Goal: Task Accomplishment & Management: Use online tool/utility

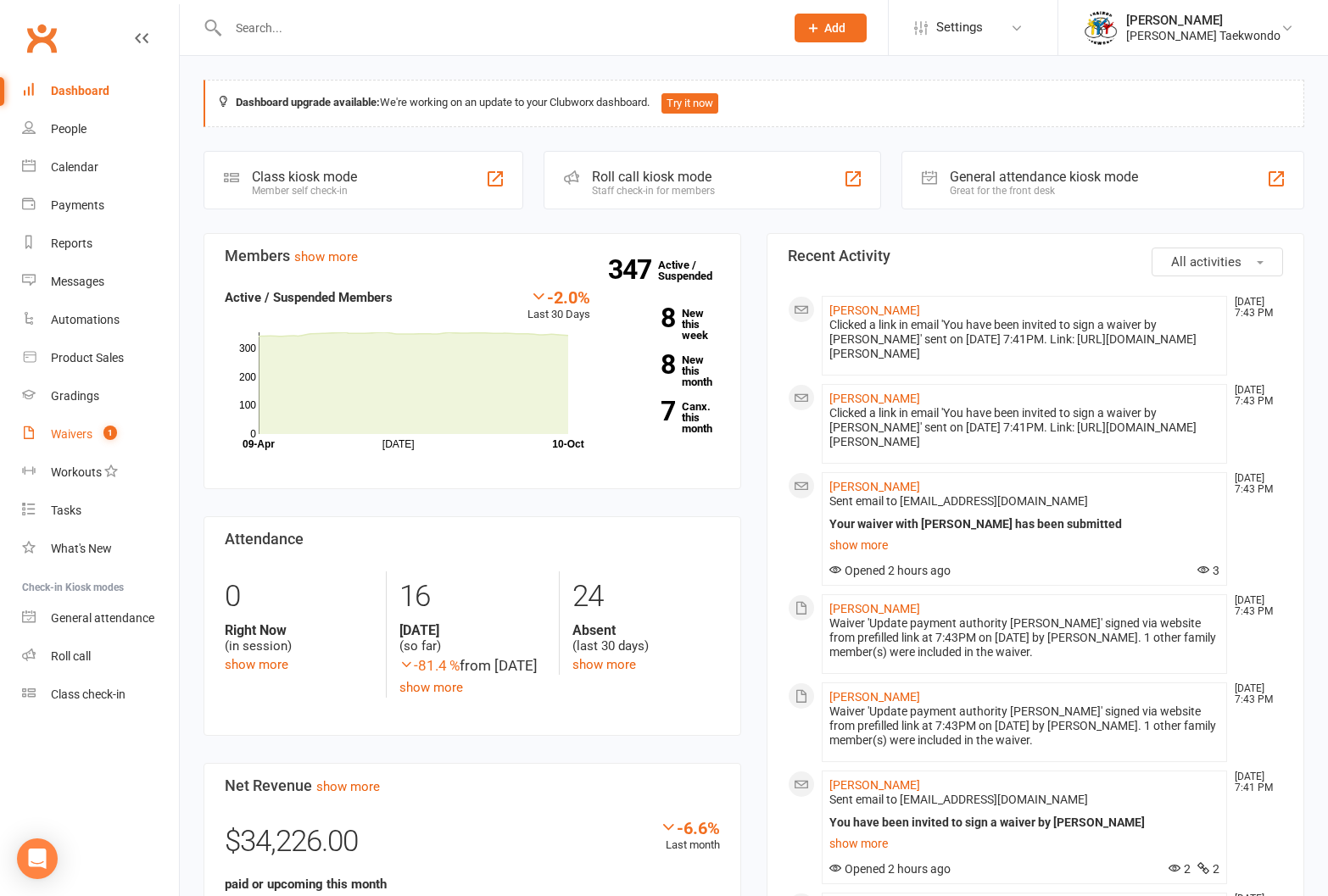
click at [61, 430] on div "Waivers" at bounding box center [72, 435] width 42 height 14
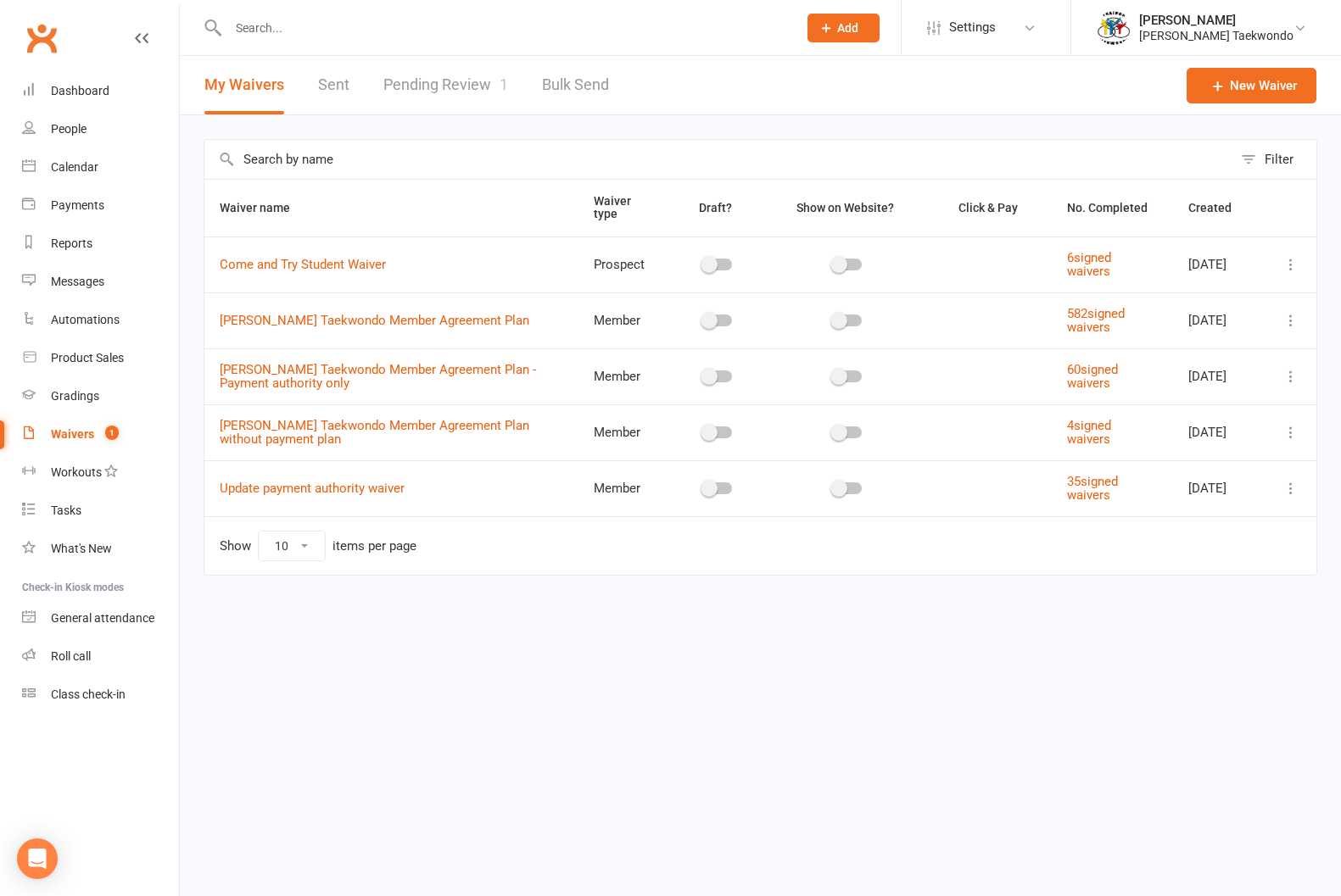
click at [406, 77] on link "Pending Review 1" at bounding box center [446, 85] width 125 height 58
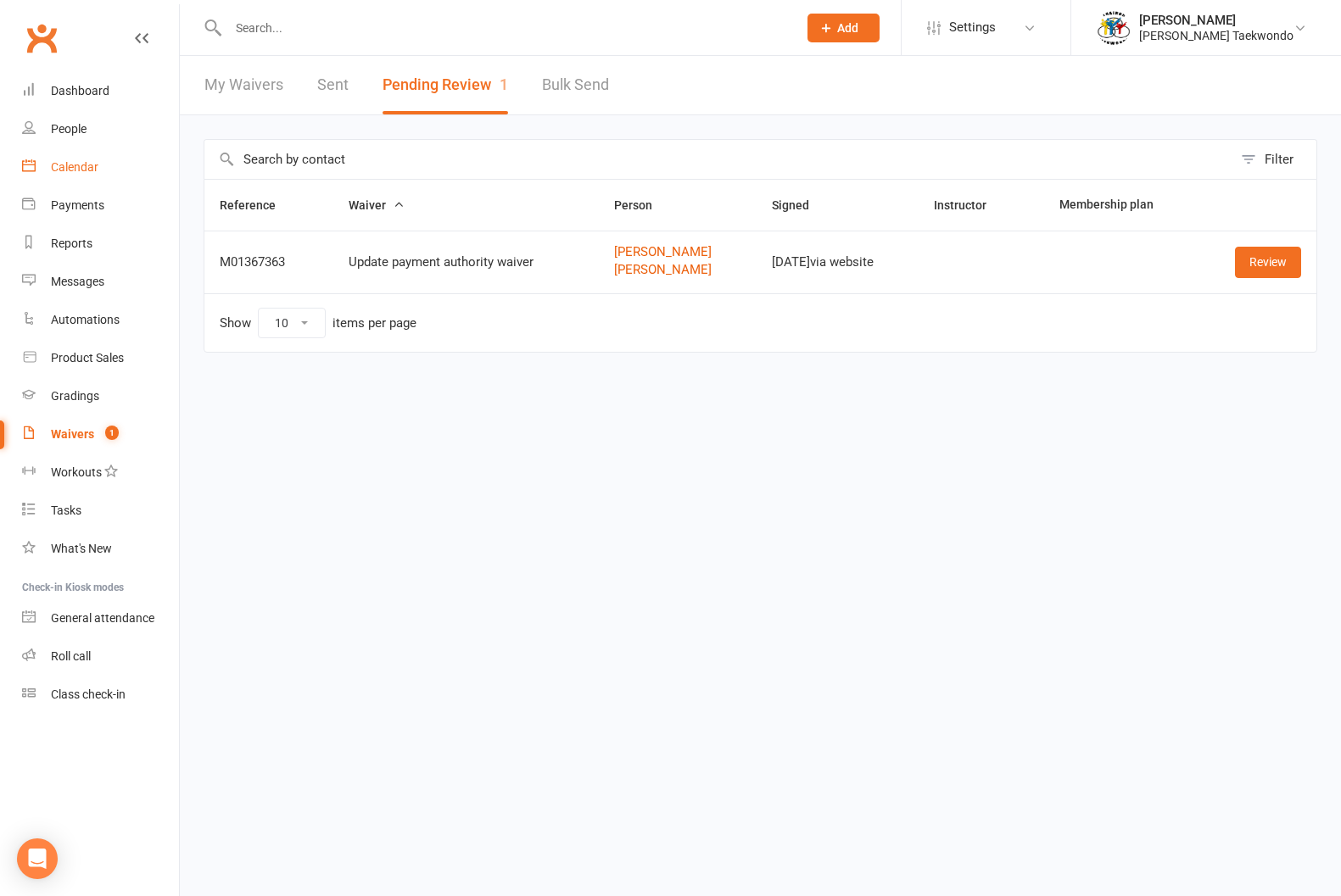
click at [68, 161] on div "Calendar" at bounding box center [75, 167] width 48 height 14
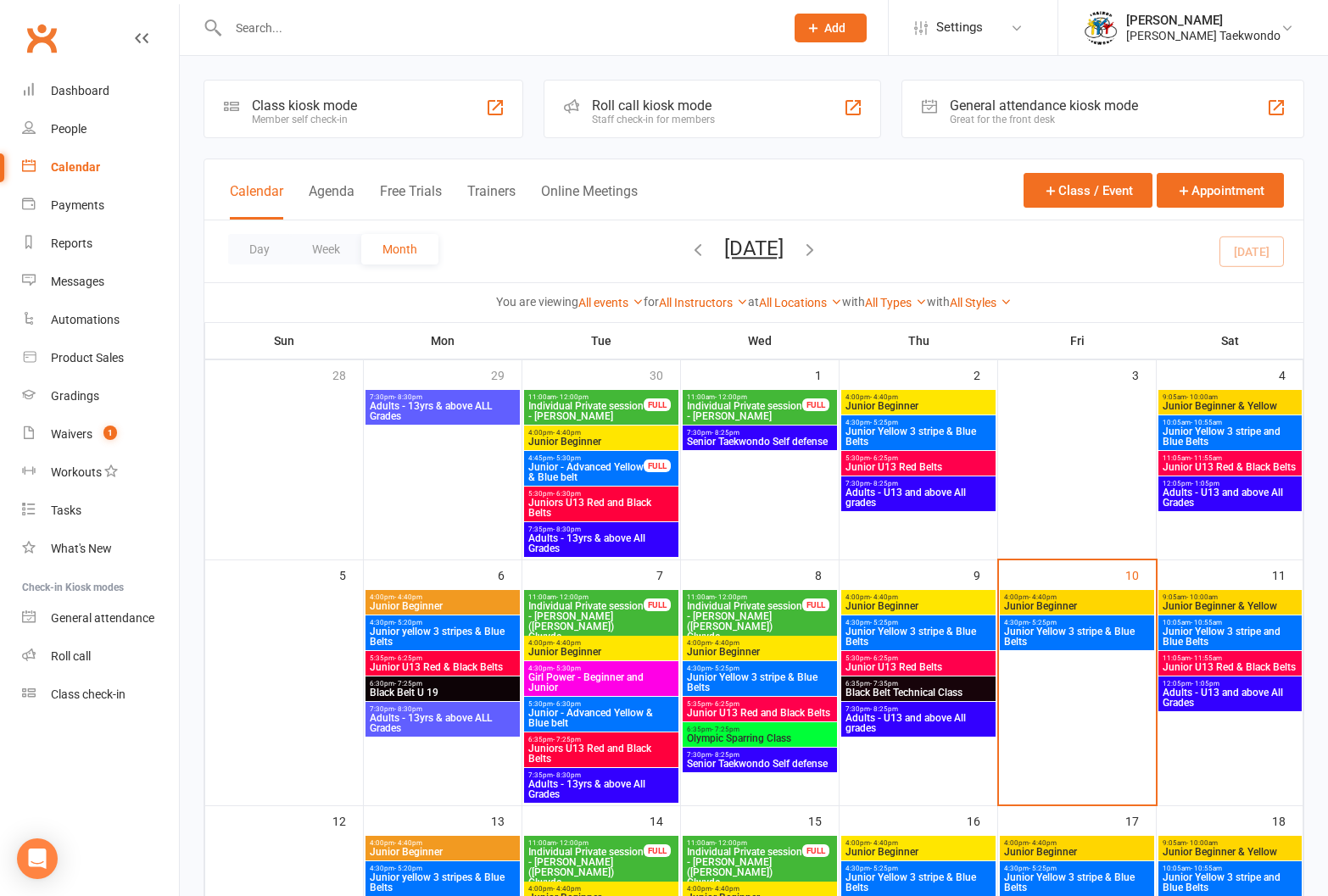
click at [1214, 597] on span "- 10:00am" at bounding box center [1202, 597] width 31 height 8
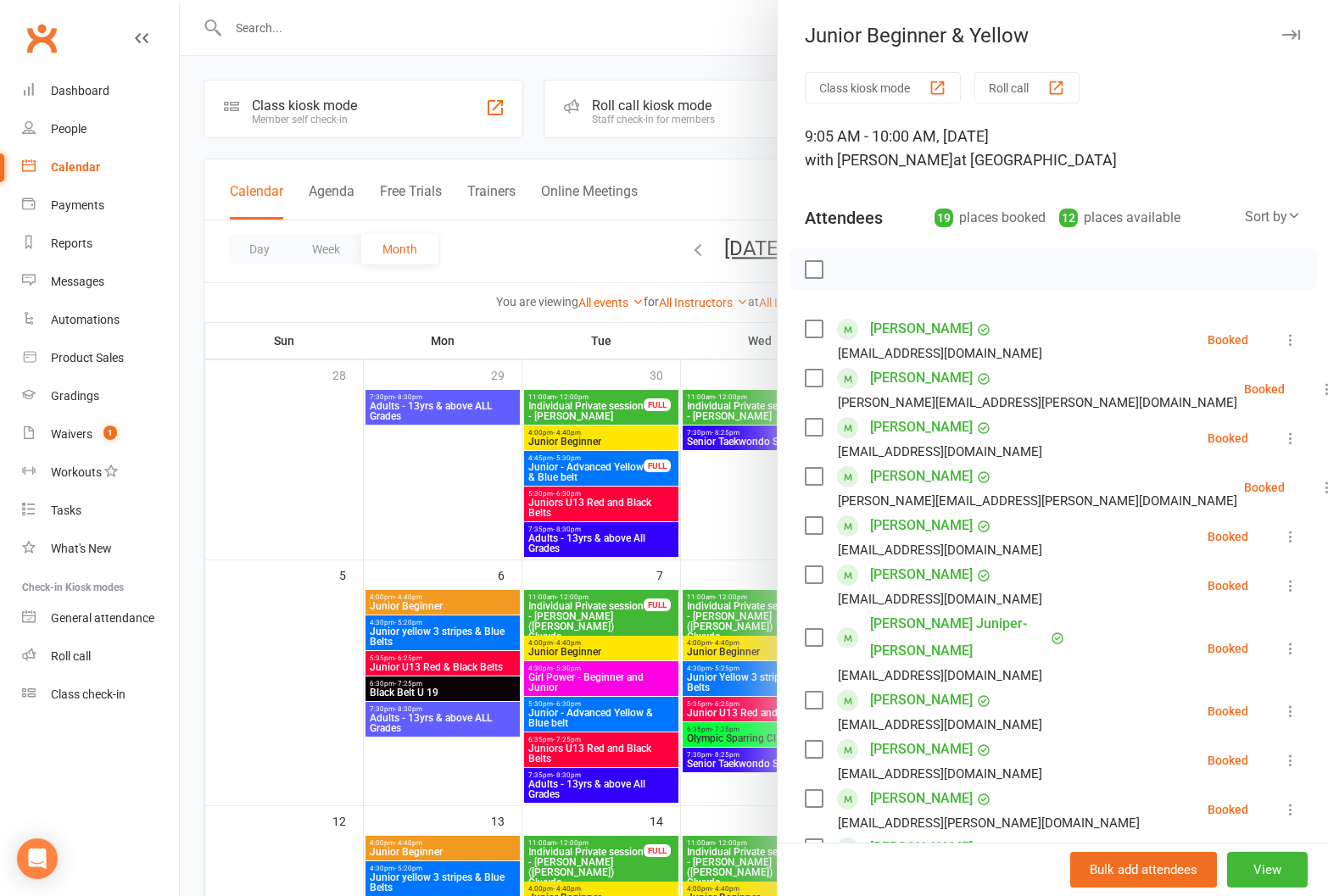
click at [1006, 82] on button "Roll call" at bounding box center [1026, 88] width 105 height 31
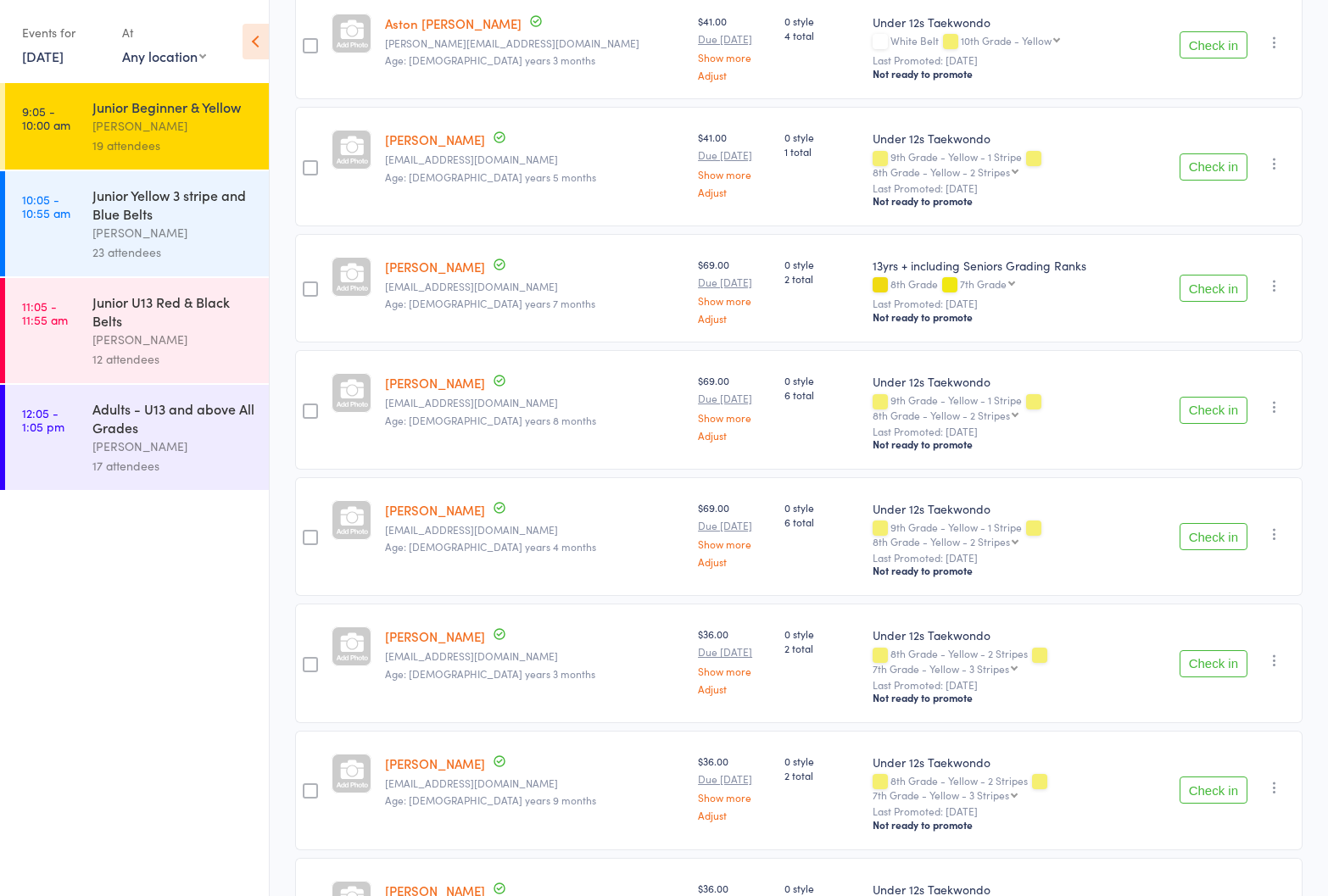
scroll to position [1547, 0]
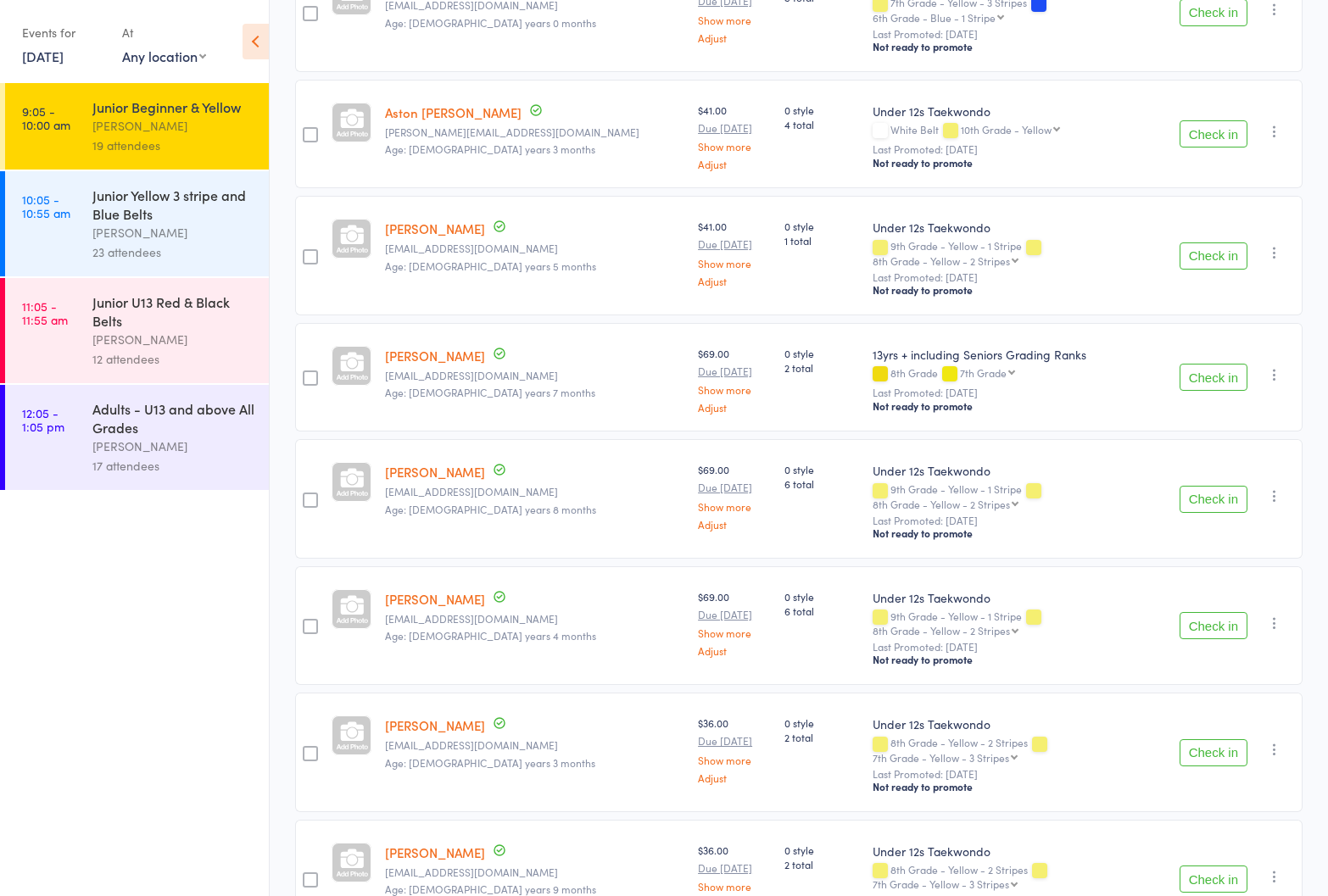
click at [136, 225] on div "[PERSON_NAME]" at bounding box center [173, 232] width 162 height 19
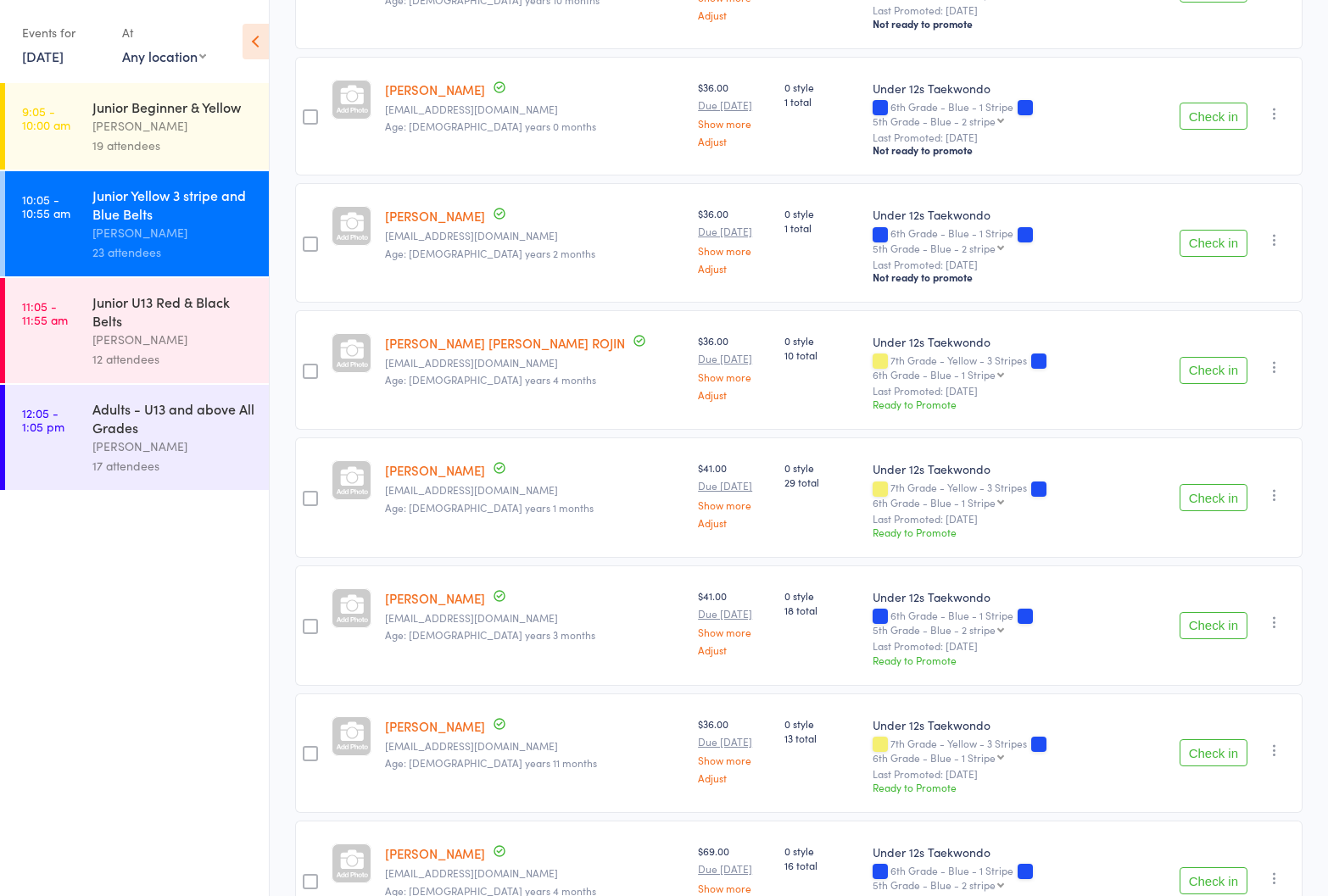
scroll to position [1793, 0]
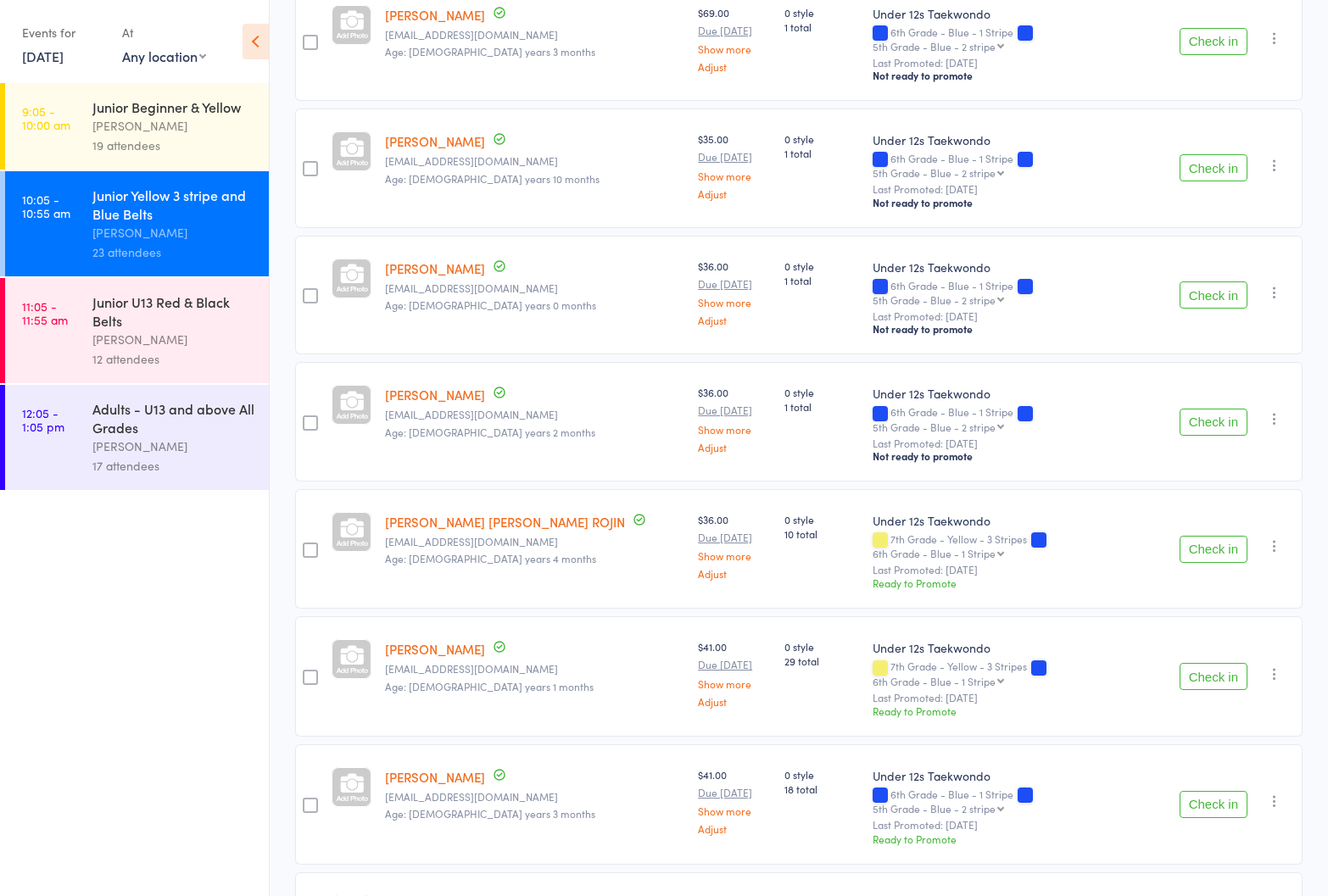
click at [101, 321] on div "Junior U13 Red & Black Belts" at bounding box center [173, 311] width 162 height 37
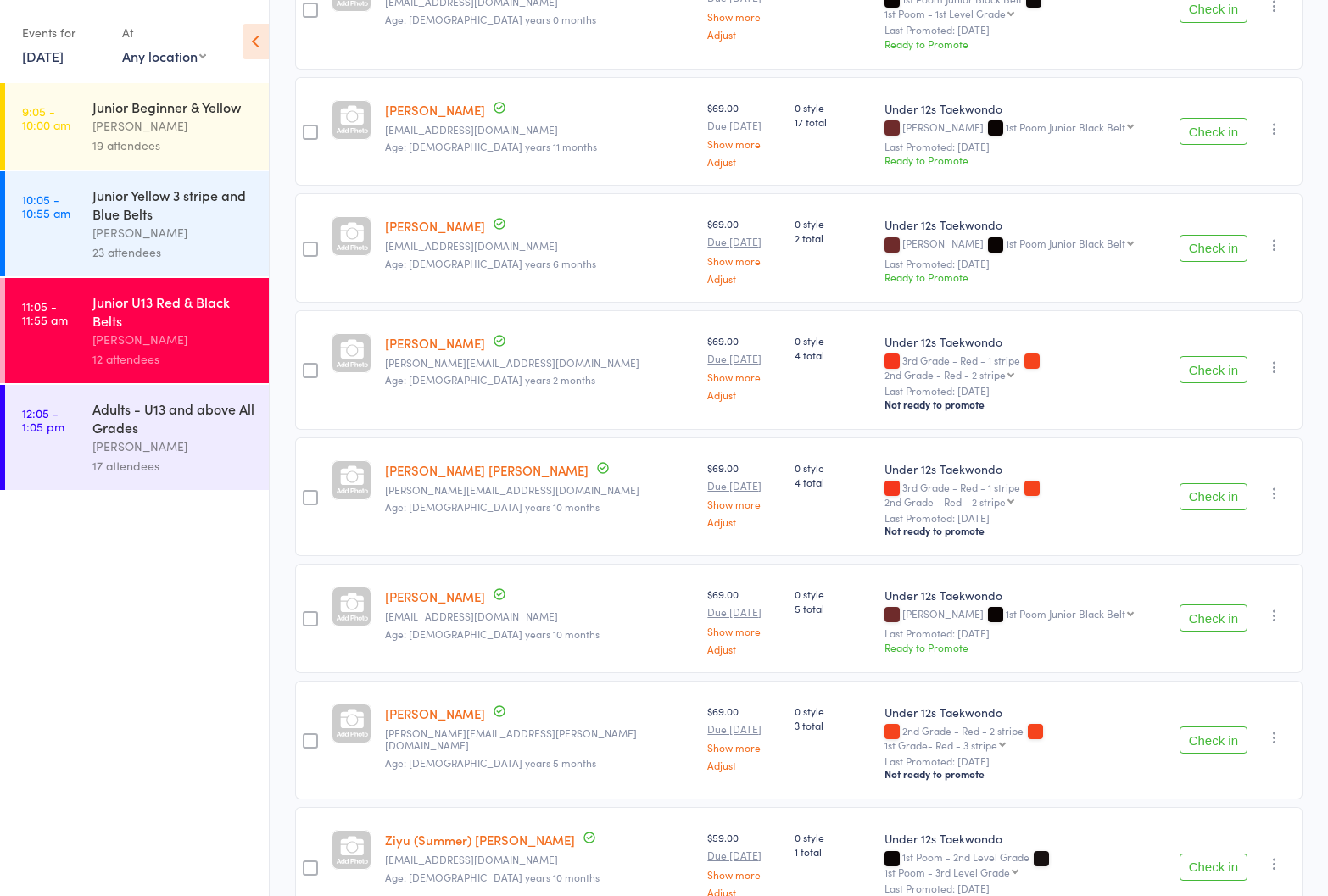
scroll to position [848, 0]
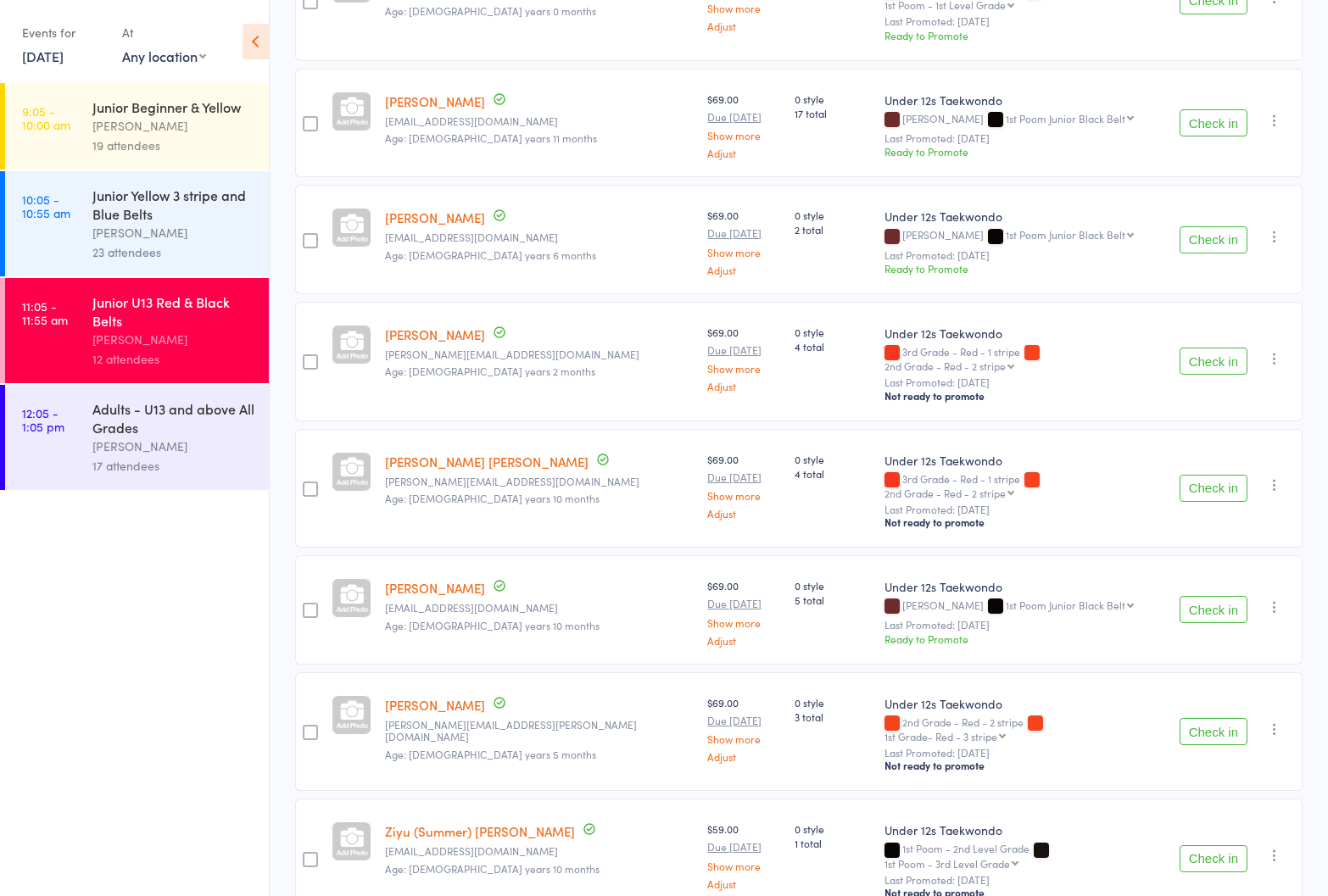
click at [160, 430] on div "Adults - U13 and above All Grades" at bounding box center [173, 417] width 162 height 37
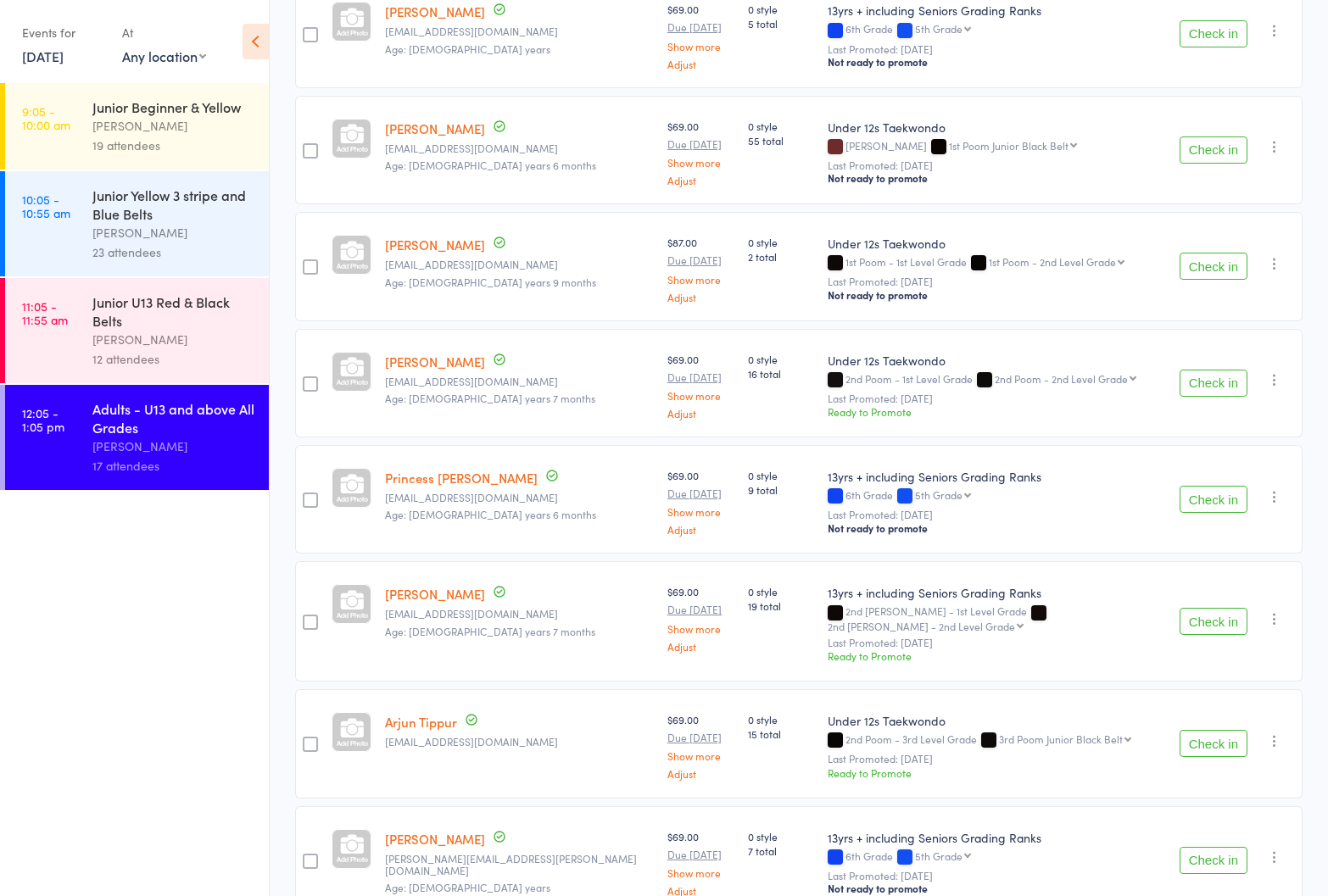
scroll to position [1429, 0]
